Goal: Task Accomplishment & Management: Manage account settings

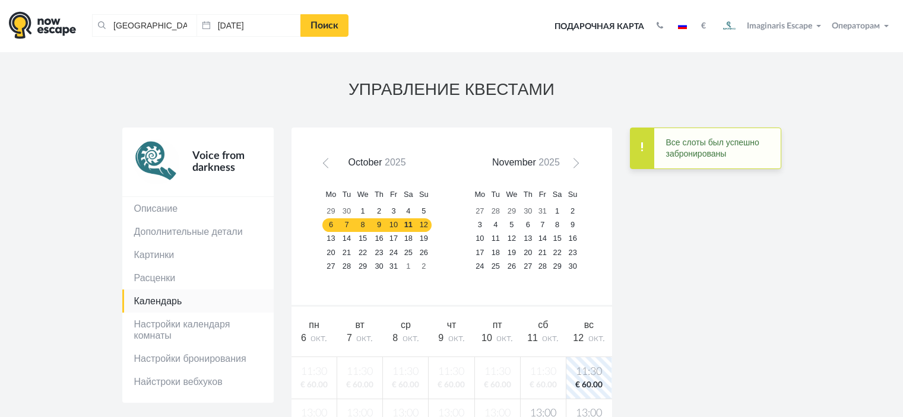
scroll to position [59, 0]
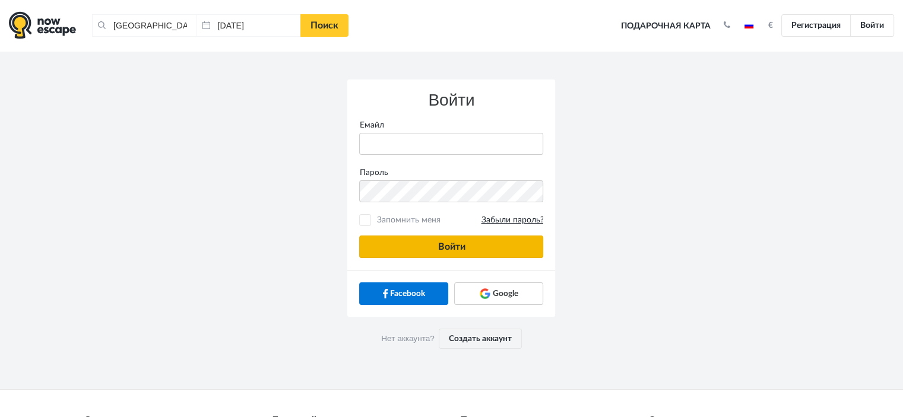
type input "anatoly@imaginaris.ee"
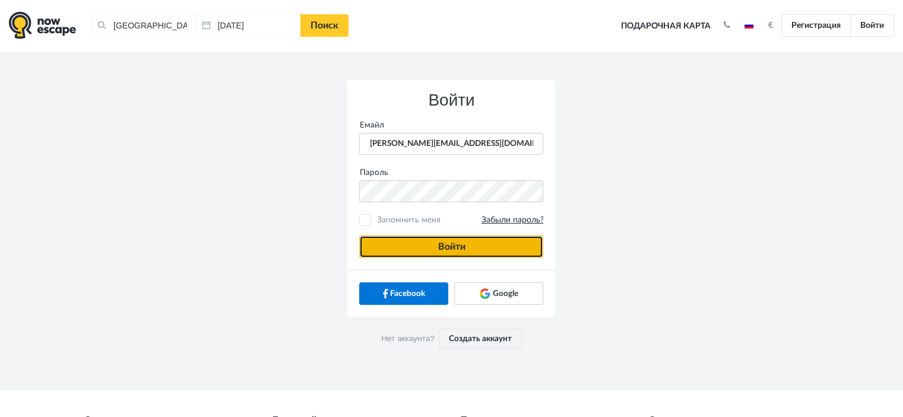
click at [449, 241] on button "Войти" at bounding box center [451, 247] width 184 height 23
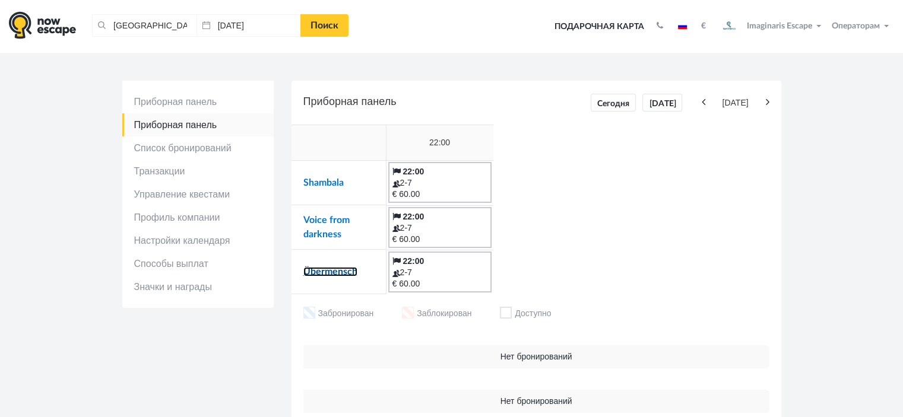
click at [344, 273] on link "Übermensch" at bounding box center [330, 271] width 54 height 9
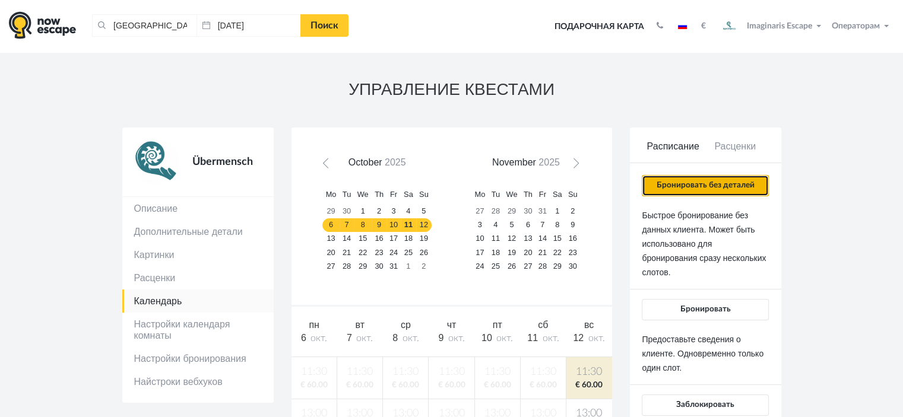
click at [672, 194] on button "Бронировать без деталей" at bounding box center [704, 185] width 126 height 21
